Goal: Transaction & Acquisition: Subscribe to service/newsletter

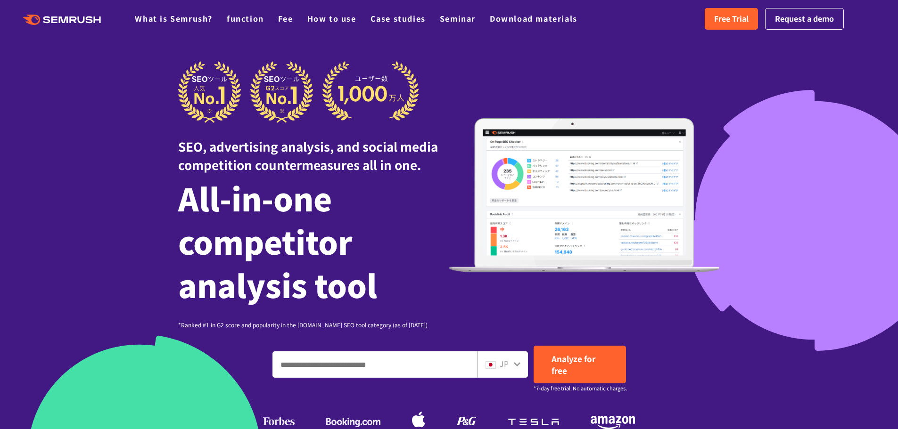
click at [762, 57] on div at bounding box center [449, 299] width 898 height 598
click at [728, 17] on font "Free Trial" at bounding box center [731, 18] width 34 height 11
